Goal: Task Accomplishment & Management: Use online tool/utility

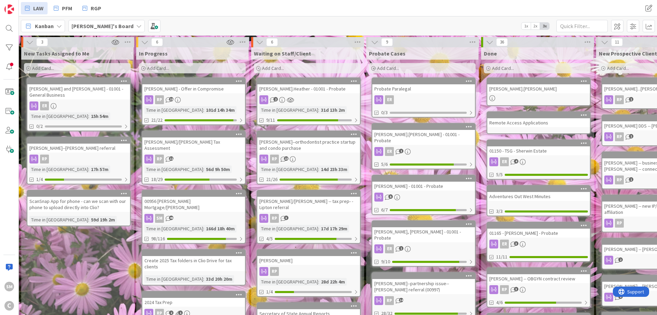
click at [68, 263] on div "New Tasks Assigned to Me Add Card... [PERSON_NAME] and [PERSON_NAME] - 01001 - …" at bounding box center [77, 282] width 112 height 471
click at [88, 67] on div "Add Card..." at bounding box center [77, 68] width 107 height 10
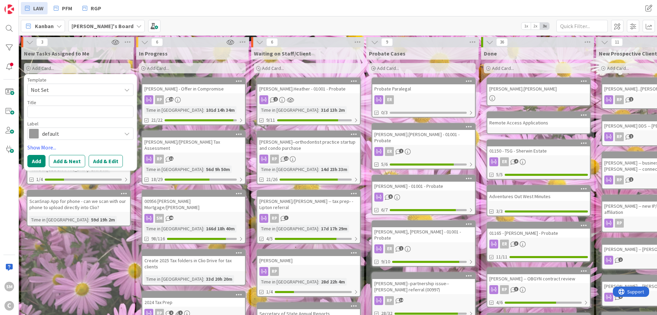
type textarea "x"
type textarea "H"
type textarea "x"
type textarea "He"
type textarea "x"
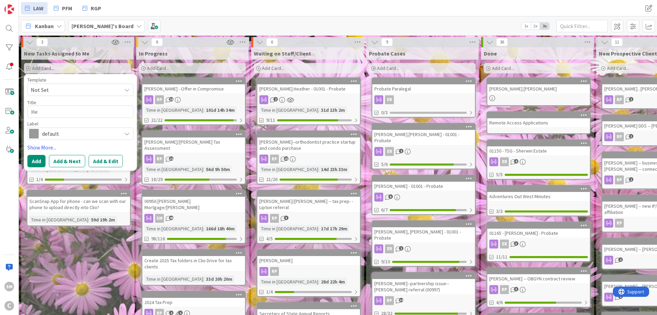
type textarea "Hel"
type textarea "x"
type textarea "Hele"
type textarea "x"
type textarea "[PERSON_NAME]"
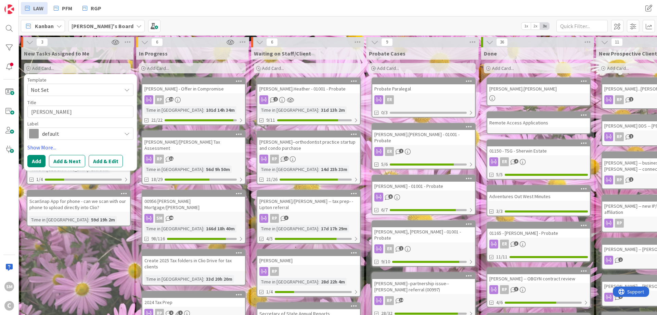
type textarea "x"
type textarea "Helenk"
type textarea "x"
type textarea "Helenka"
type textarea "x"
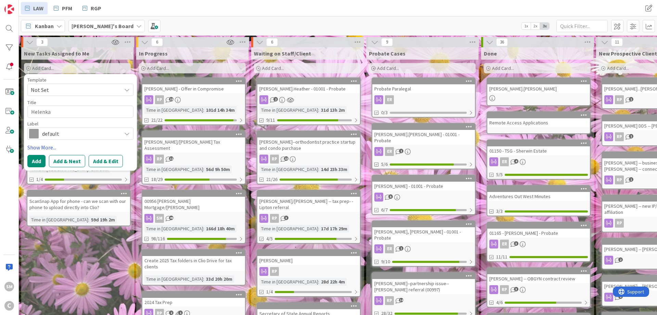
type textarea "Helenka"
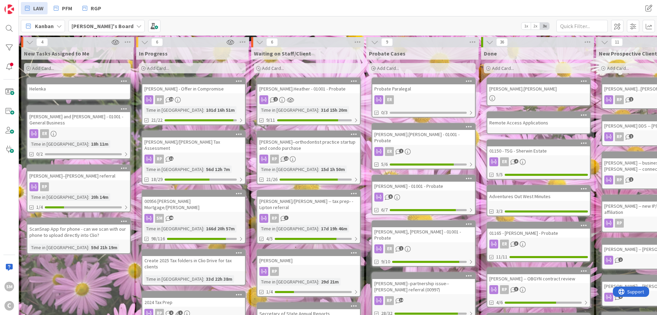
click at [57, 92] on div "Helenka" at bounding box center [78, 88] width 103 height 9
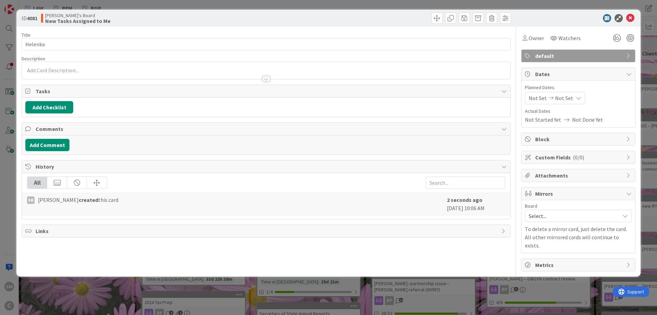
click at [93, 71] on p at bounding box center [266, 70] width 482 height 8
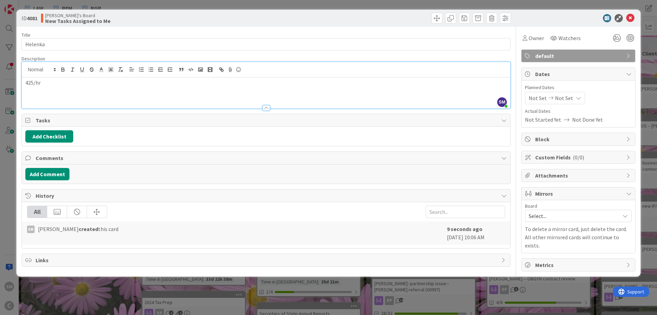
click at [172, 29] on div "Title 8 / 128 [PERSON_NAME] Description SM [PERSON_NAME] just joined 425/hr Own…" at bounding box center [266, 149] width 489 height 244
click at [630, 20] on icon at bounding box center [630, 18] width 8 height 8
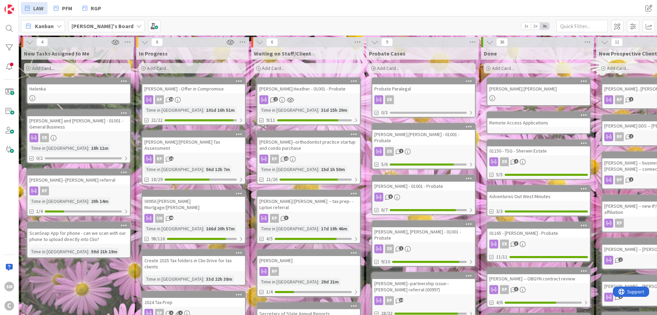
click at [67, 285] on div "New Tasks Assigned to Me Add Card... Template Not Set Title 0 / 128 Label defau…" at bounding box center [77, 282] width 112 height 471
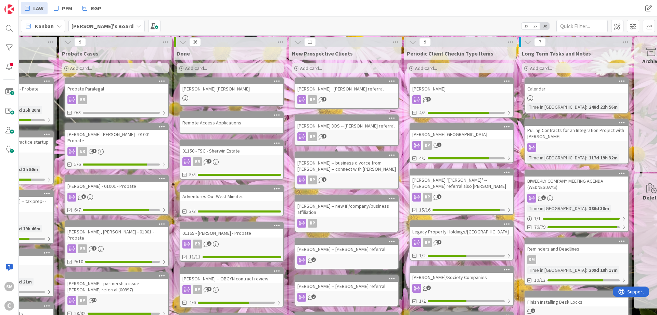
scroll to position [0, 321]
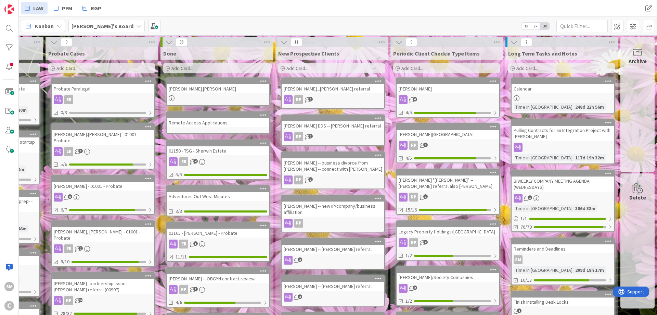
drag, startPoint x: 599, startPoint y: 93, endPoint x: 623, endPoint y: 93, distance: 23.6
click at [469, 140] on link "[PERSON_NAME] RP 5 4/5" at bounding box center [448, 143] width 104 height 40
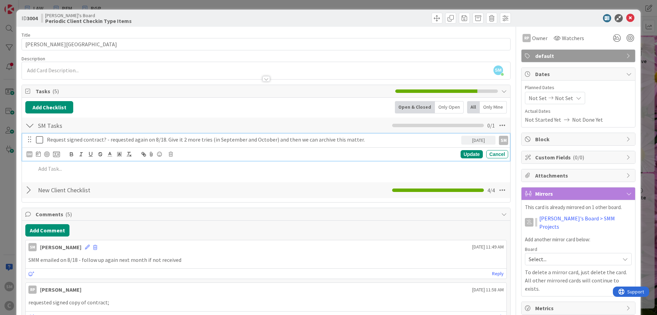
click at [233, 139] on p "Request signed contract? - requested again on 8/18. Give it 2 more tries (in Se…" at bounding box center [253, 140] width 412 height 8
click at [149, 139] on p "Request signed contract? - requested again on 8/18. Give it 2 more tries (in Se…" at bounding box center [253, 140] width 412 height 8
click at [277, 138] on p "Request signed contract? - requested again on 8/18. Give it 2 more tries (in Se…" at bounding box center [253, 140] width 412 height 8
click at [346, 138] on p "Request signed contract? - requested again on 8/18. Give it 2 more tries (in Se…" at bounding box center [253, 140] width 412 height 8
drag, startPoint x: 273, startPoint y: 140, endPoint x: 209, endPoint y: 138, distance: 63.3
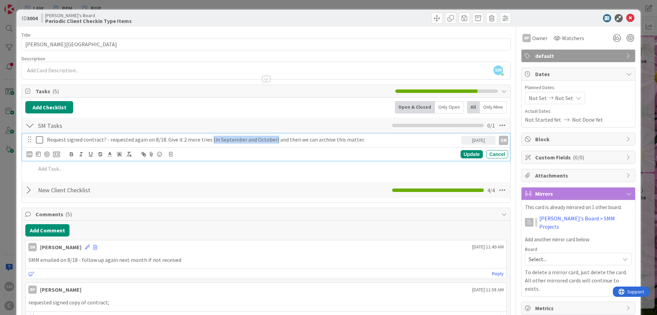
click at [209, 138] on p "Request signed contract? - requested again on 8/18. Give it 2 more tries (in Se…" at bounding box center [253, 140] width 412 height 8
click at [377, 141] on p "Request signed contract? - requested again on 8/18. Give it 2 more tries (in Se…" at bounding box center [253, 140] width 412 height 8
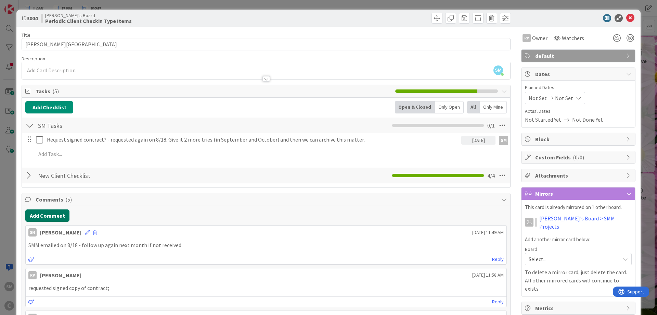
click at [55, 217] on button "Add Comment" at bounding box center [47, 215] width 44 height 12
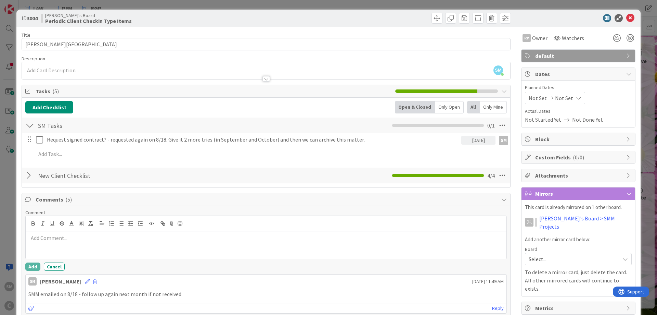
click at [137, 249] on div at bounding box center [266, 244] width 481 height 27
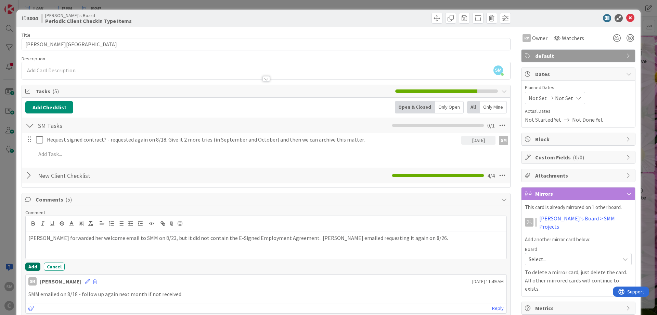
click at [36, 266] on button "Add" at bounding box center [32, 266] width 15 height 8
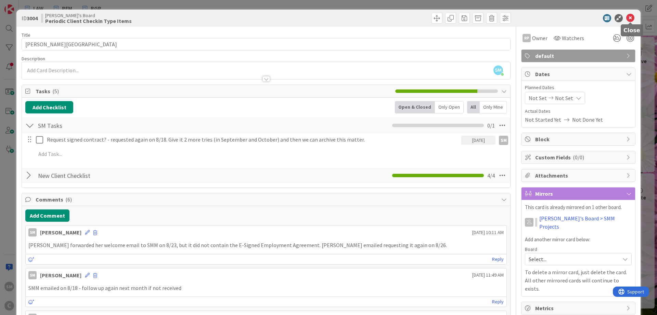
click at [630, 14] on icon at bounding box center [630, 18] width 8 height 8
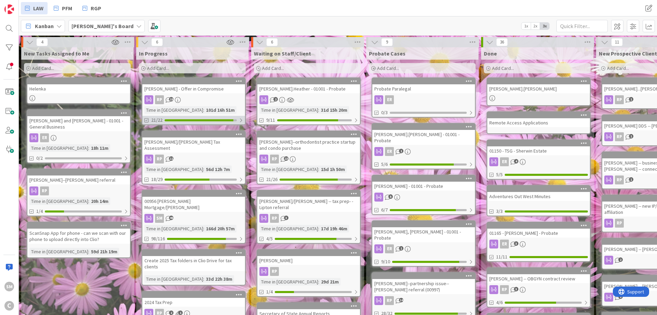
drag, startPoint x: 162, startPoint y: 116, endPoint x: 38, endPoint y: 116, distance: 123.5
click at [105, 279] on div "New Tasks Assigned to Me Add Card... Template Not Set Title 0 / 128 Label defau…" at bounding box center [77, 282] width 112 height 471
click at [218, 91] on div "[PERSON_NAME] - Offer in Compromise" at bounding box center [193, 88] width 103 height 9
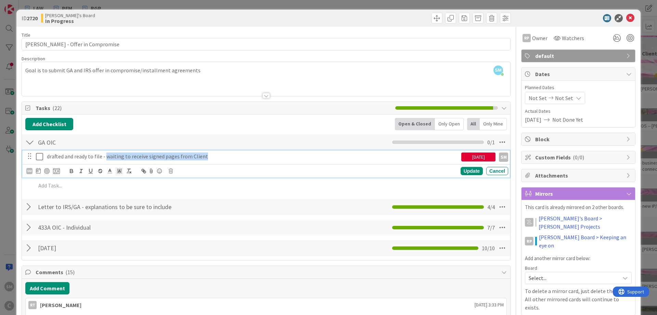
drag, startPoint x: 105, startPoint y: 157, endPoint x: 257, endPoint y: 142, distance: 152.7
click at [257, 150] on div "drafted and ready to file - waiting to receive signed pages from Client" at bounding box center [252, 156] width 417 height 12
click at [39, 160] on icon at bounding box center [41, 156] width 10 height 8
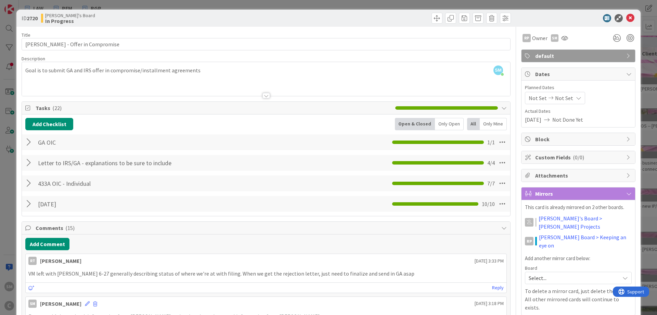
click at [635, 16] on div at bounding box center [574, 18] width 121 height 8
click at [631, 16] on icon at bounding box center [630, 18] width 8 height 8
